Goal: Find specific page/section: Find specific page/section

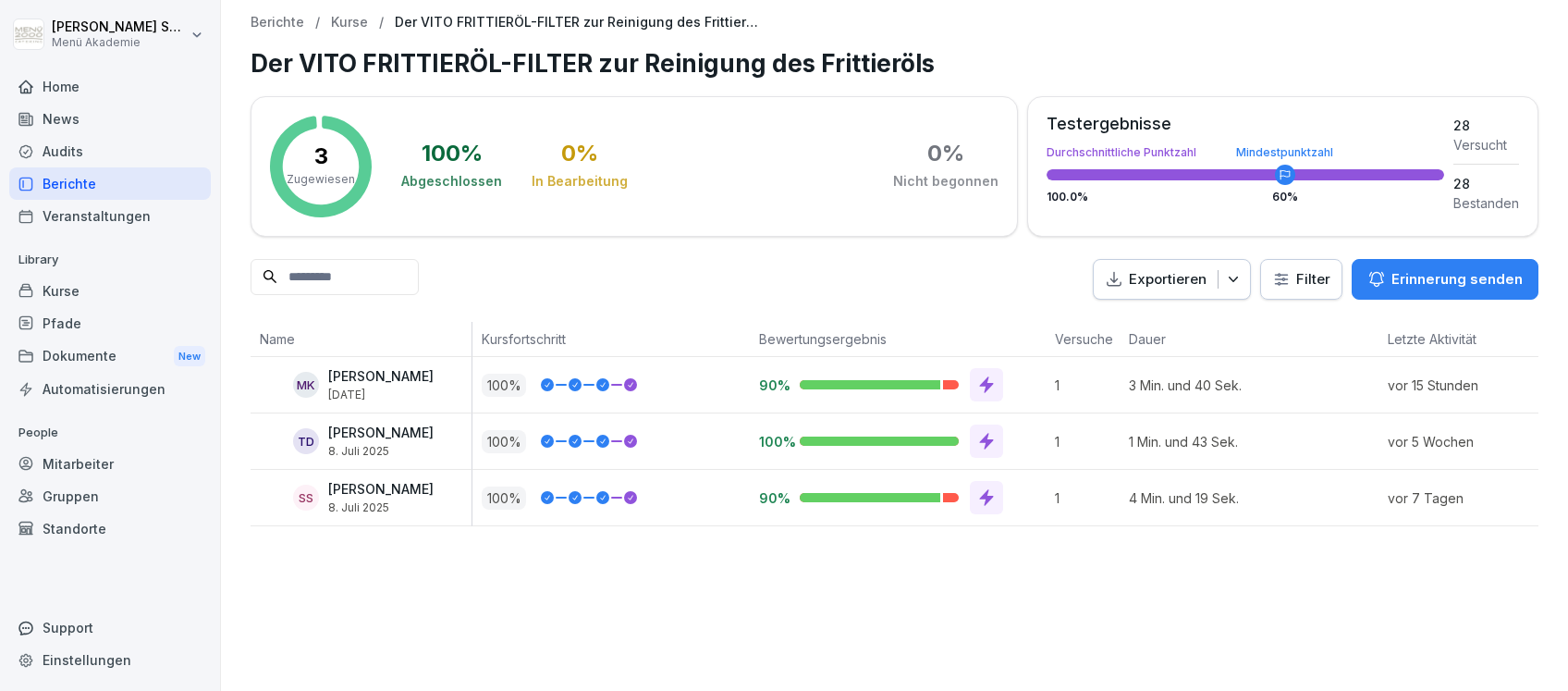
click at [63, 179] on div "Berichte" at bounding box center [110, 183] width 202 height 32
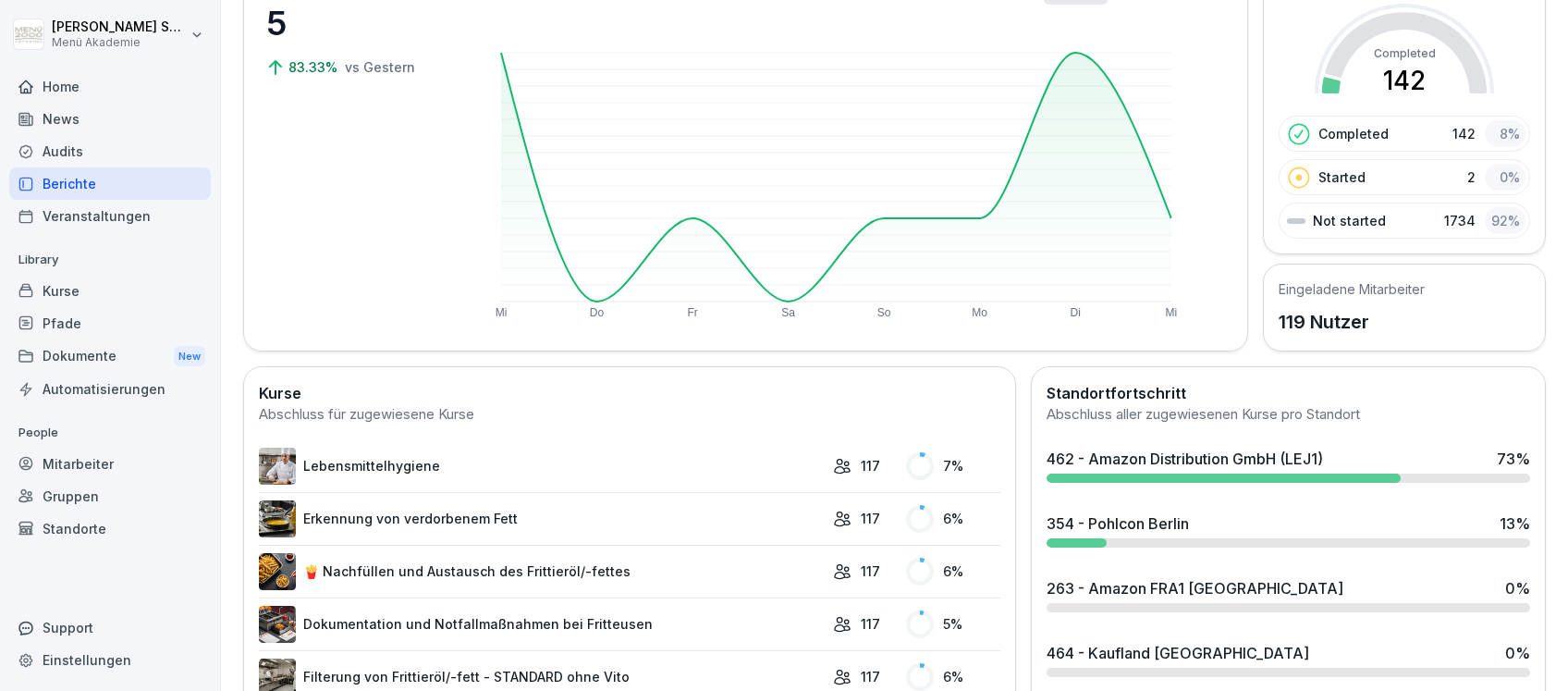
scroll to position [207, 0]
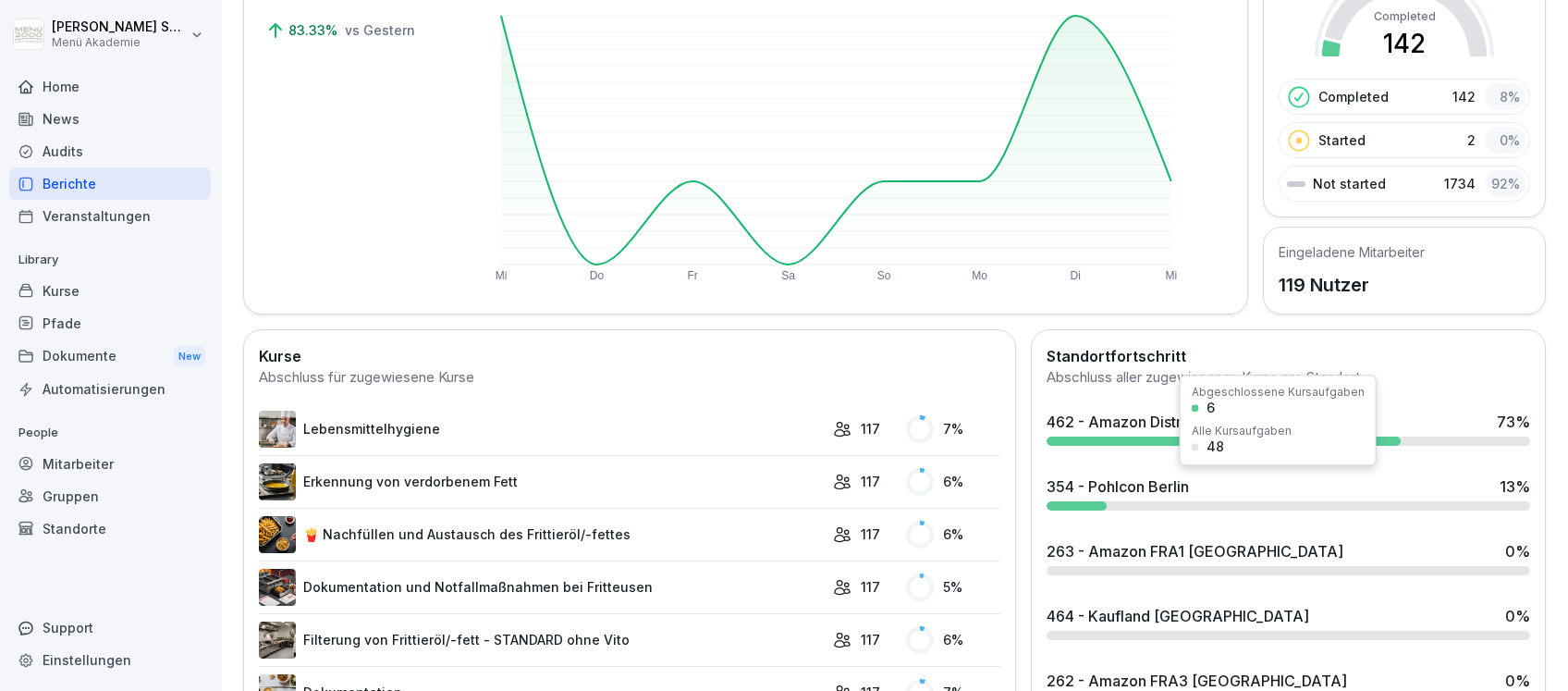
click at [1155, 493] on div "354 - Pohlcon Berlin" at bounding box center [1117, 486] width 142 height 23
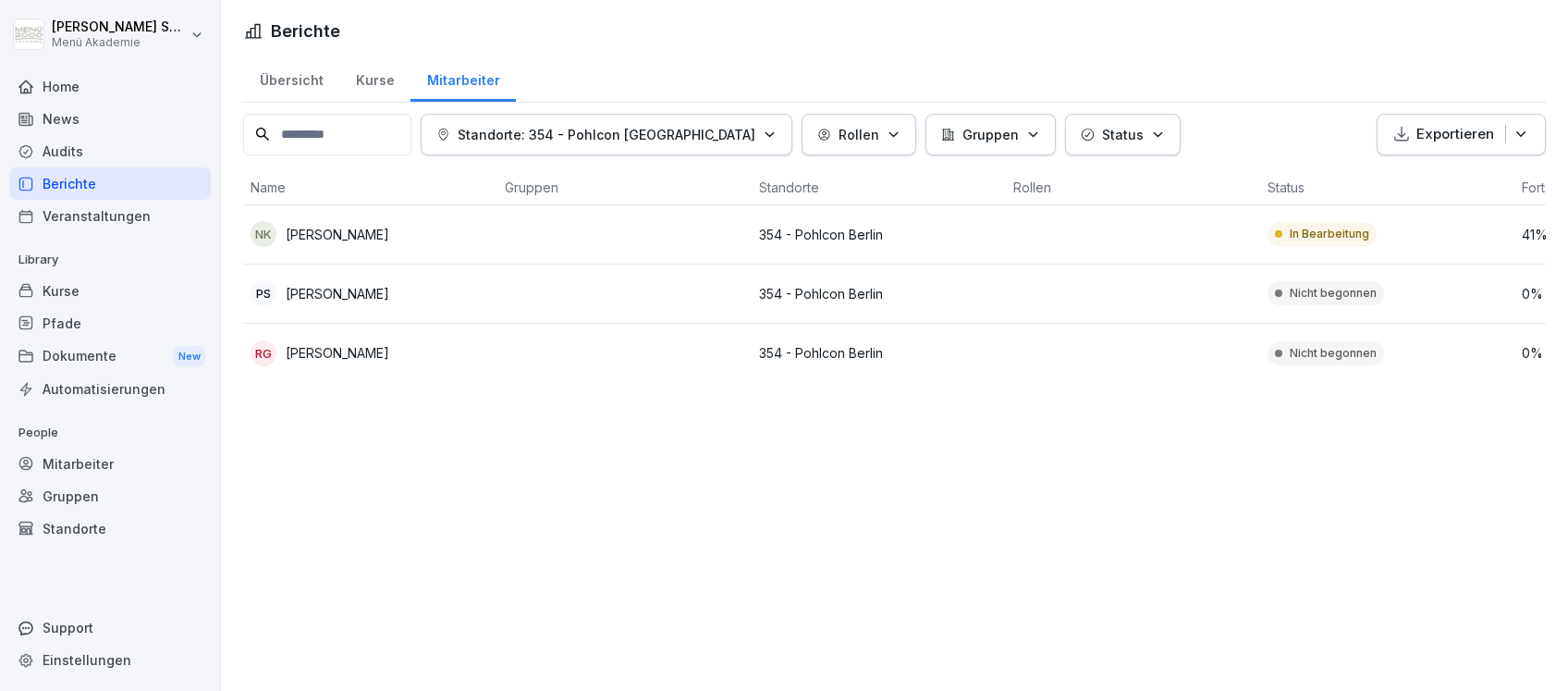
click at [367, 229] on p "[PERSON_NAME]" at bounding box center [338, 234] width 104 height 20
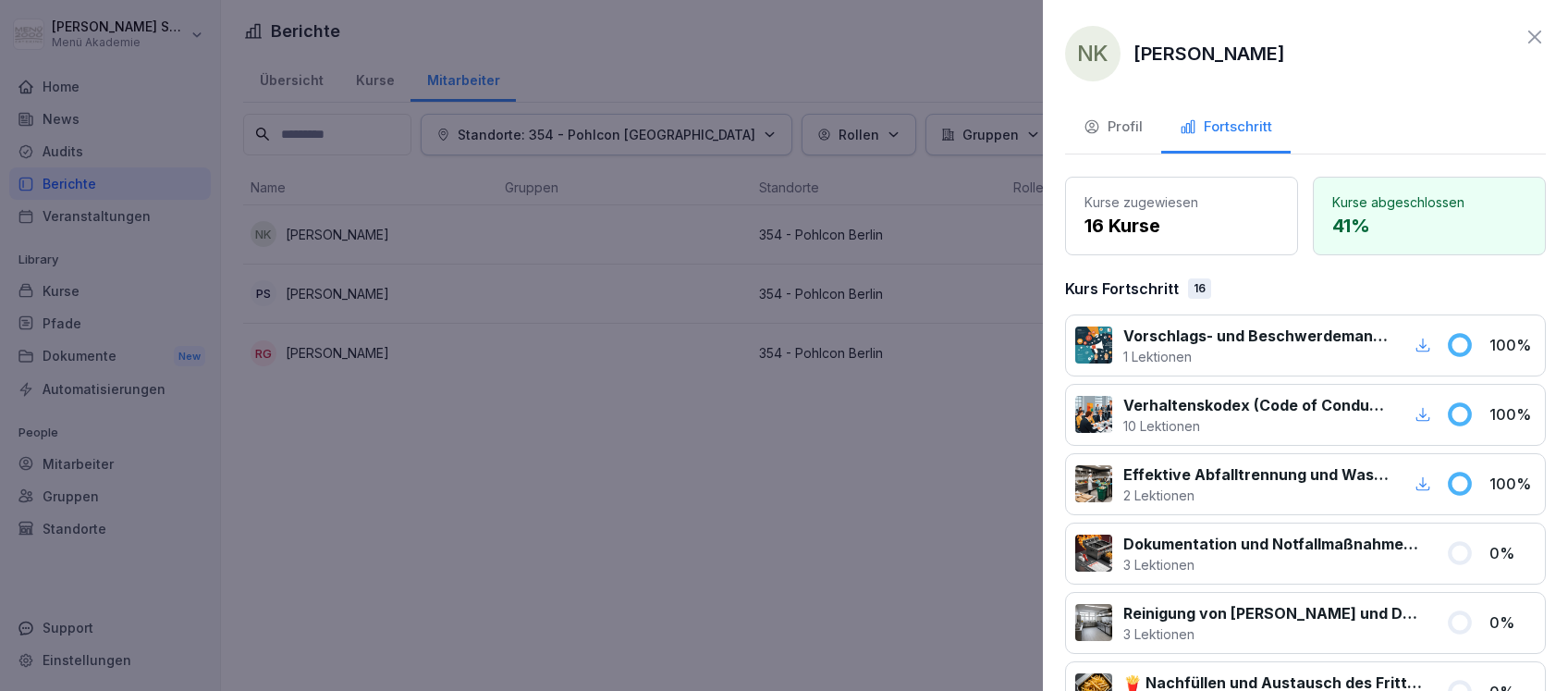
click at [1125, 121] on div "Profil" at bounding box center [1113, 127] width 59 height 22
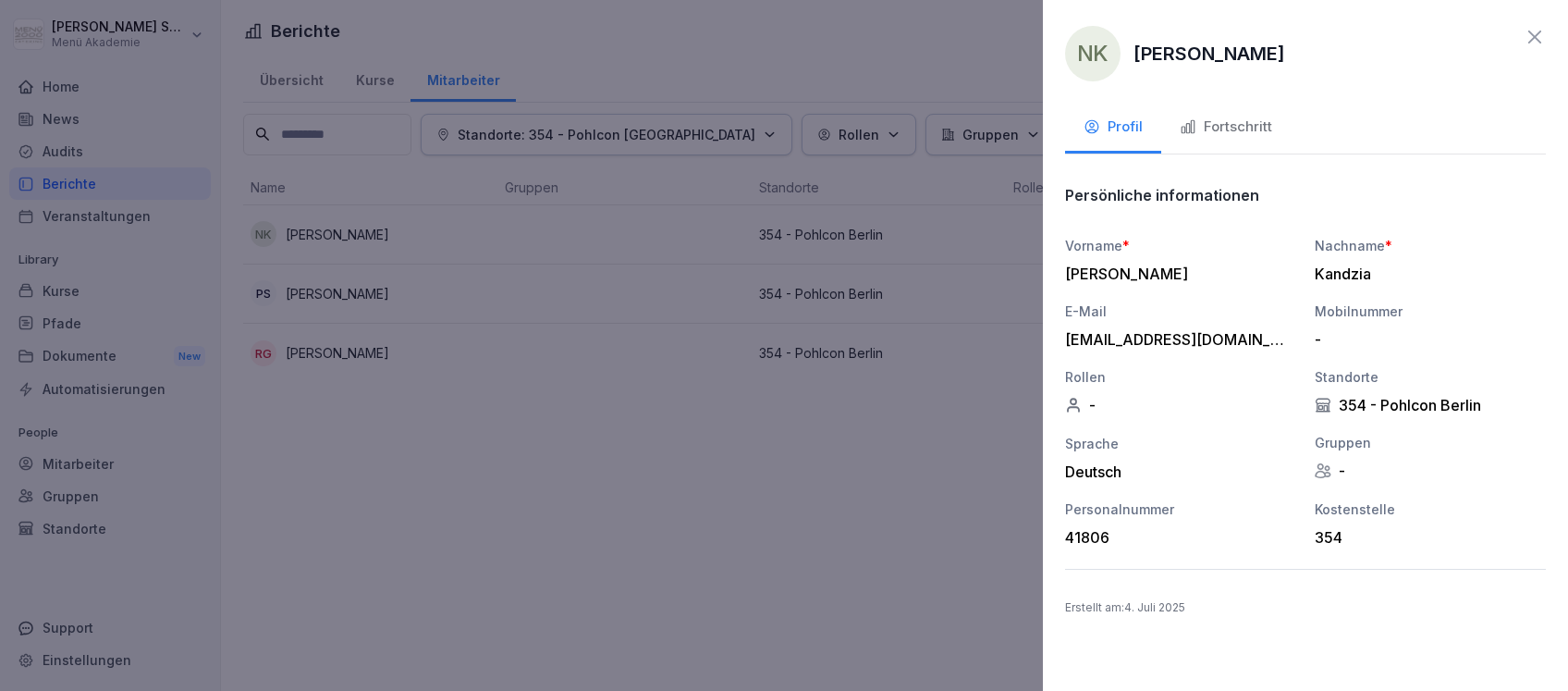
click at [951, 45] on div at bounding box center [784, 345] width 1568 height 691
